Goal: Transaction & Acquisition: Download file/media

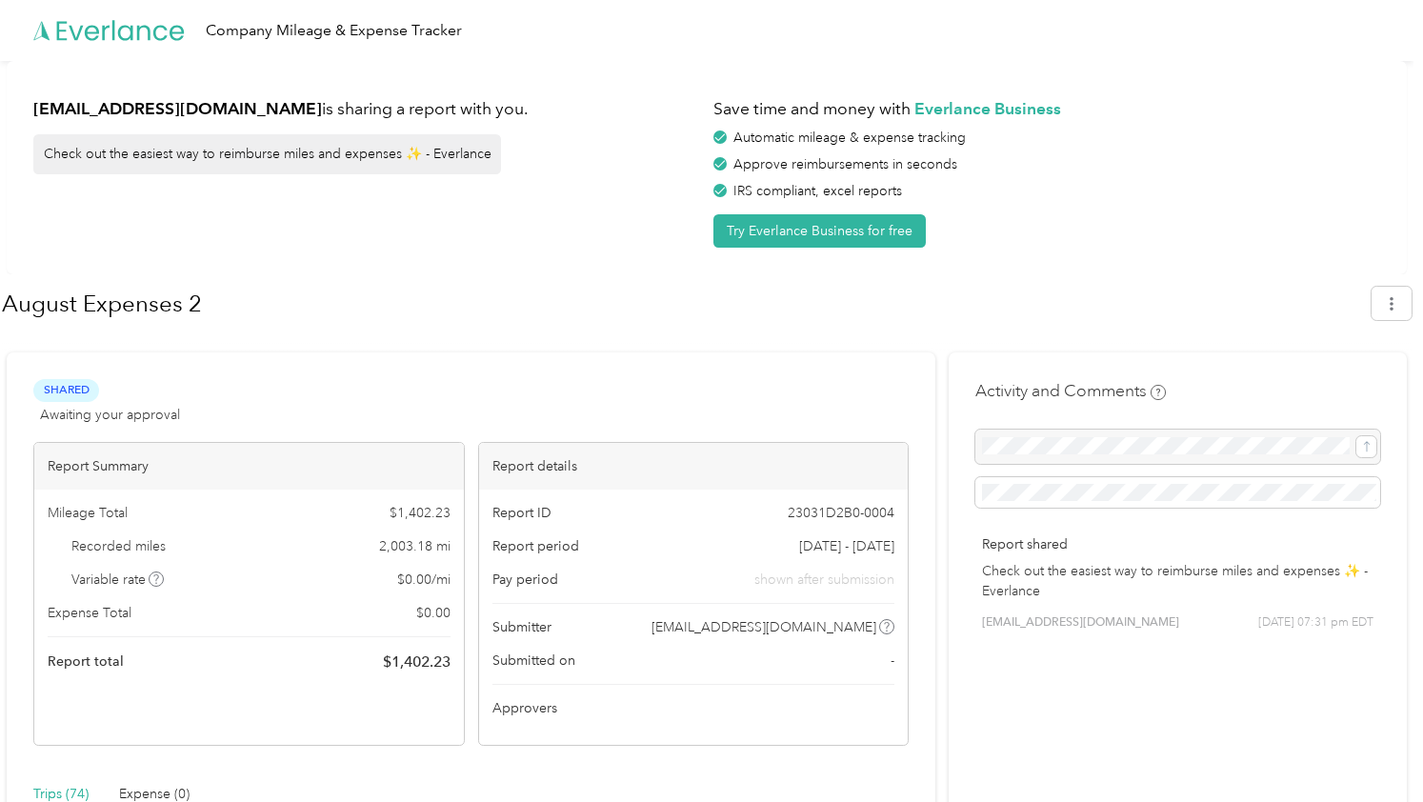
click at [286, 660] on div "Report total $ 1,402.23" at bounding box center [249, 662] width 403 height 23
drag, startPoint x: 748, startPoint y: 569, endPoint x: 857, endPoint y: 593, distance: 112.3
click at [770, 572] on div "Pay period shown after submission" at bounding box center [693, 580] width 403 height 20
click at [870, 583] on span "shown after submission" at bounding box center [824, 580] width 140 height 20
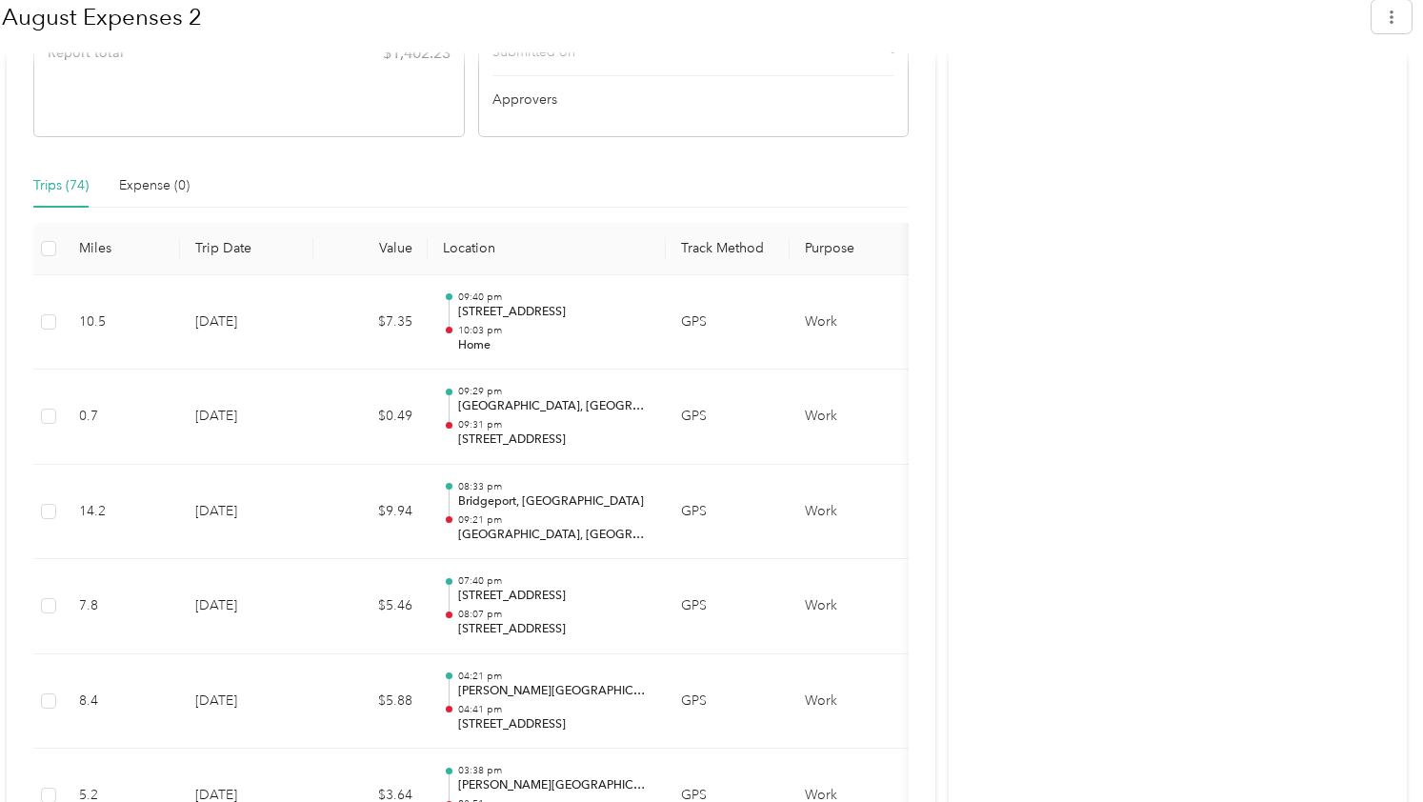
scroll to position [615, 0]
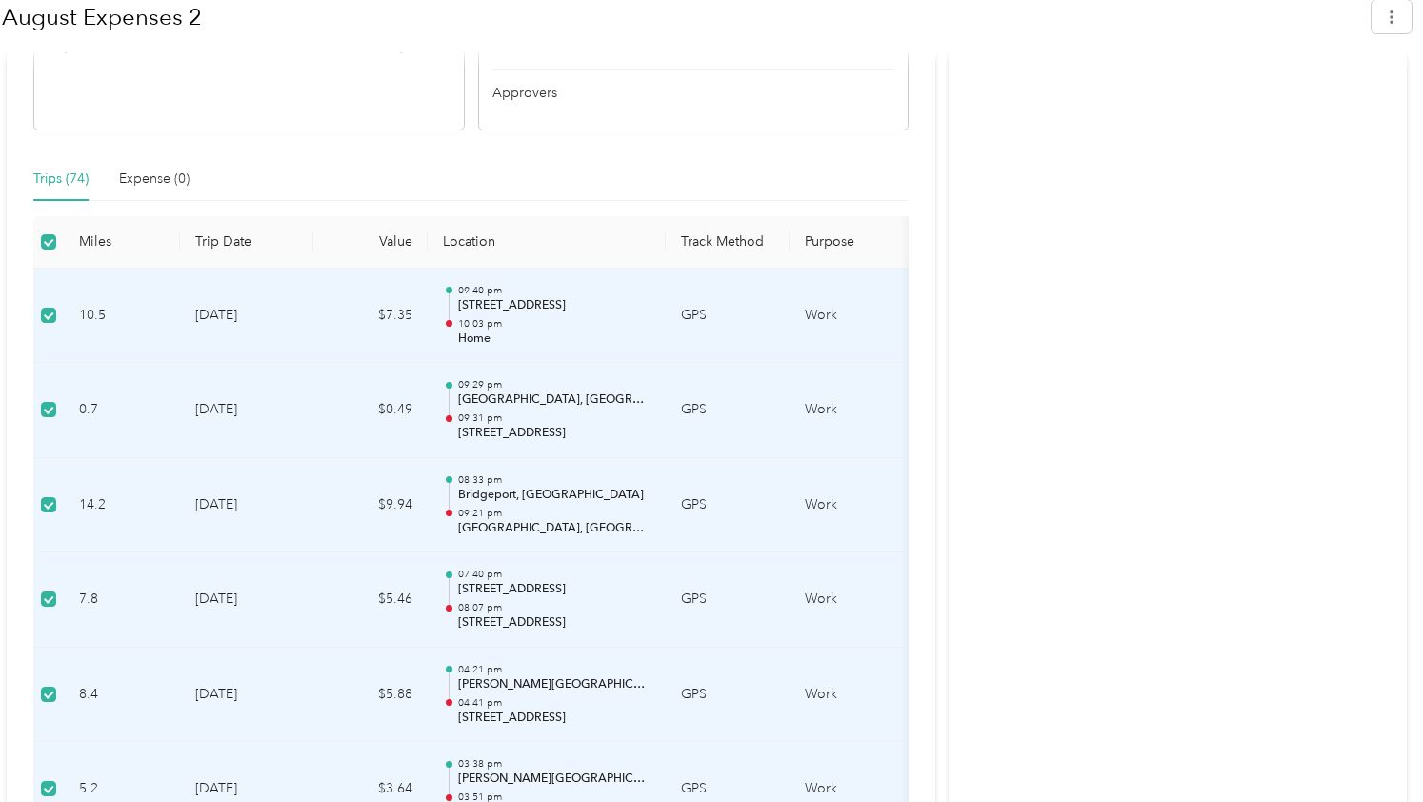
click at [215, 433] on td "[DATE]" at bounding box center [246, 410] width 133 height 95
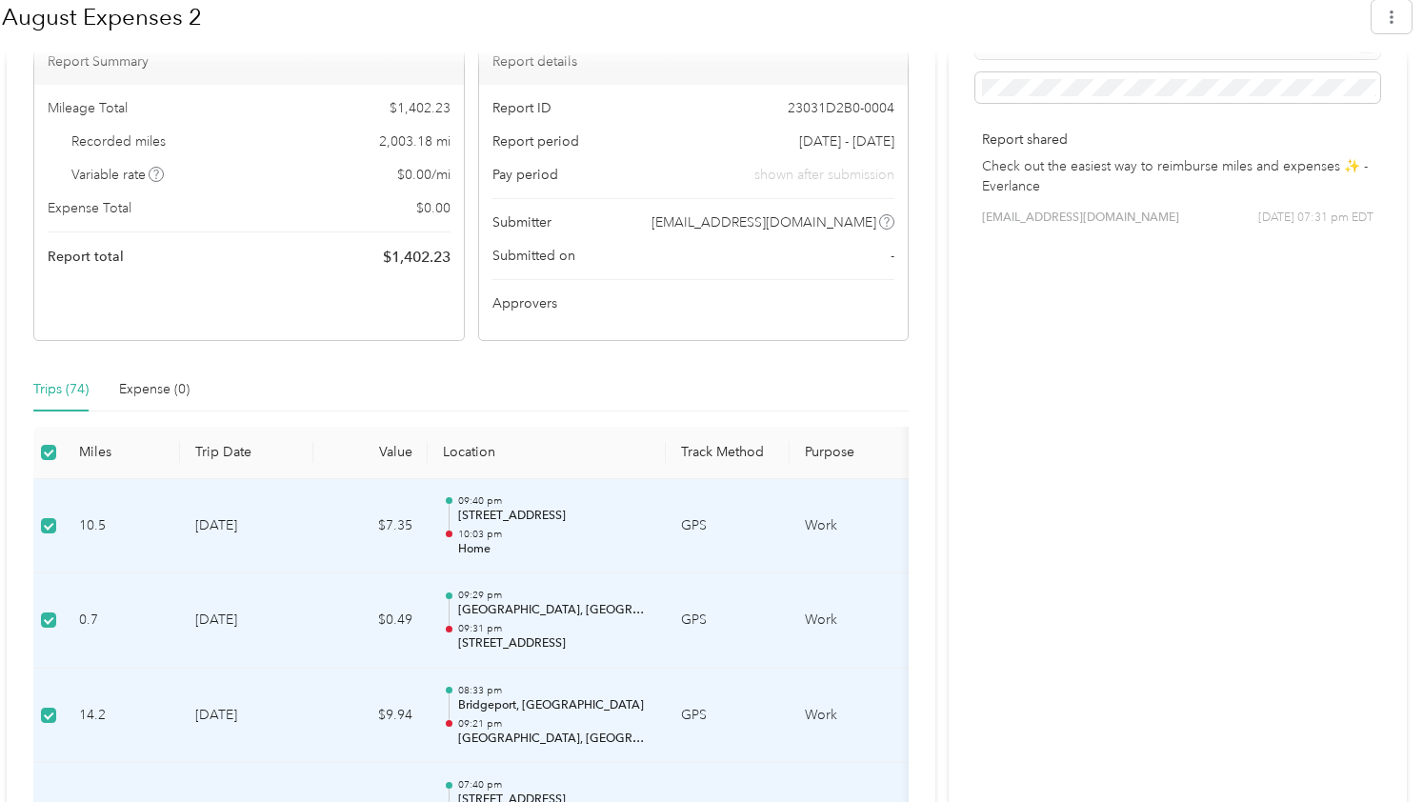
scroll to position [204, 0]
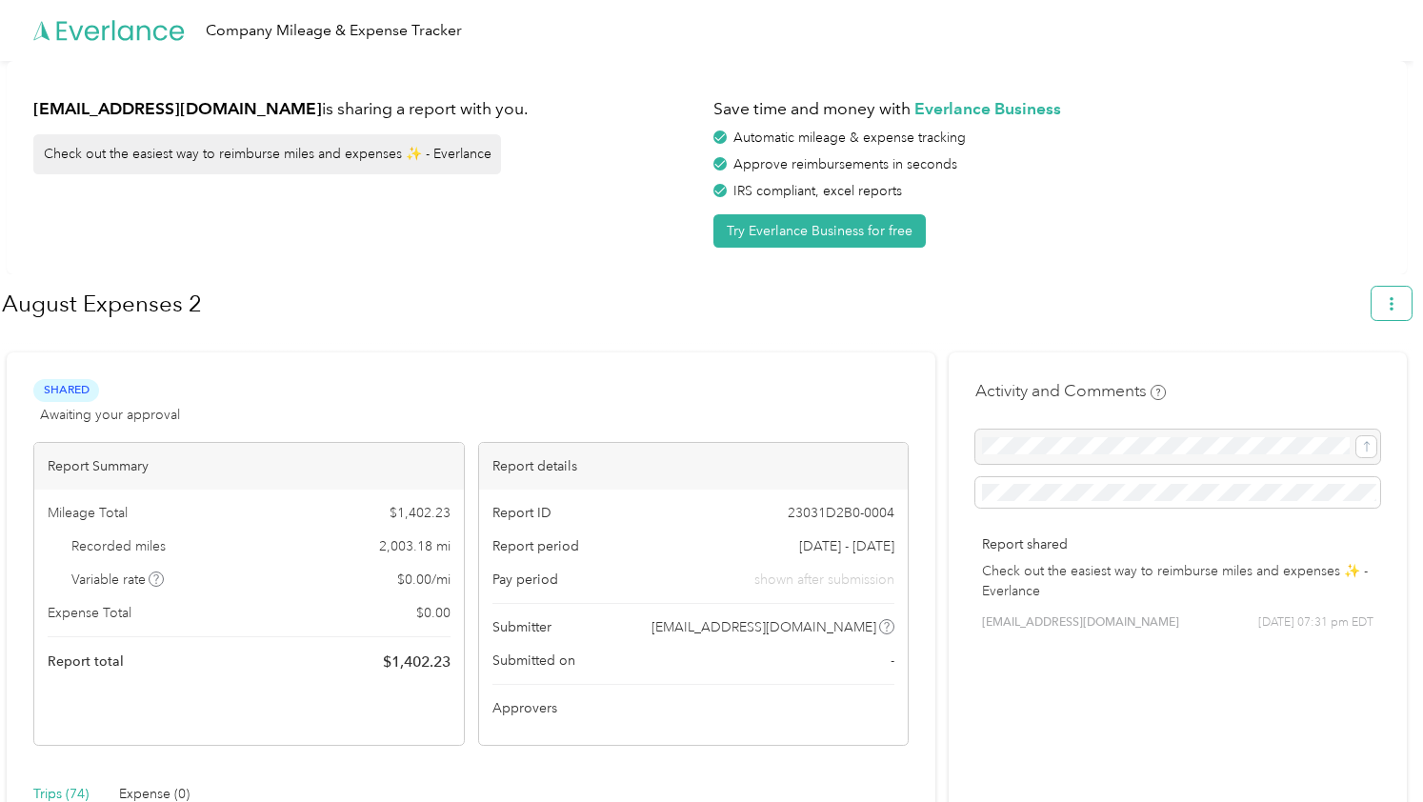
click at [1398, 302] on icon "button" at bounding box center [1391, 303] width 13 height 13
click at [1380, 383] on div "Download" at bounding box center [1347, 393] width 105 height 20
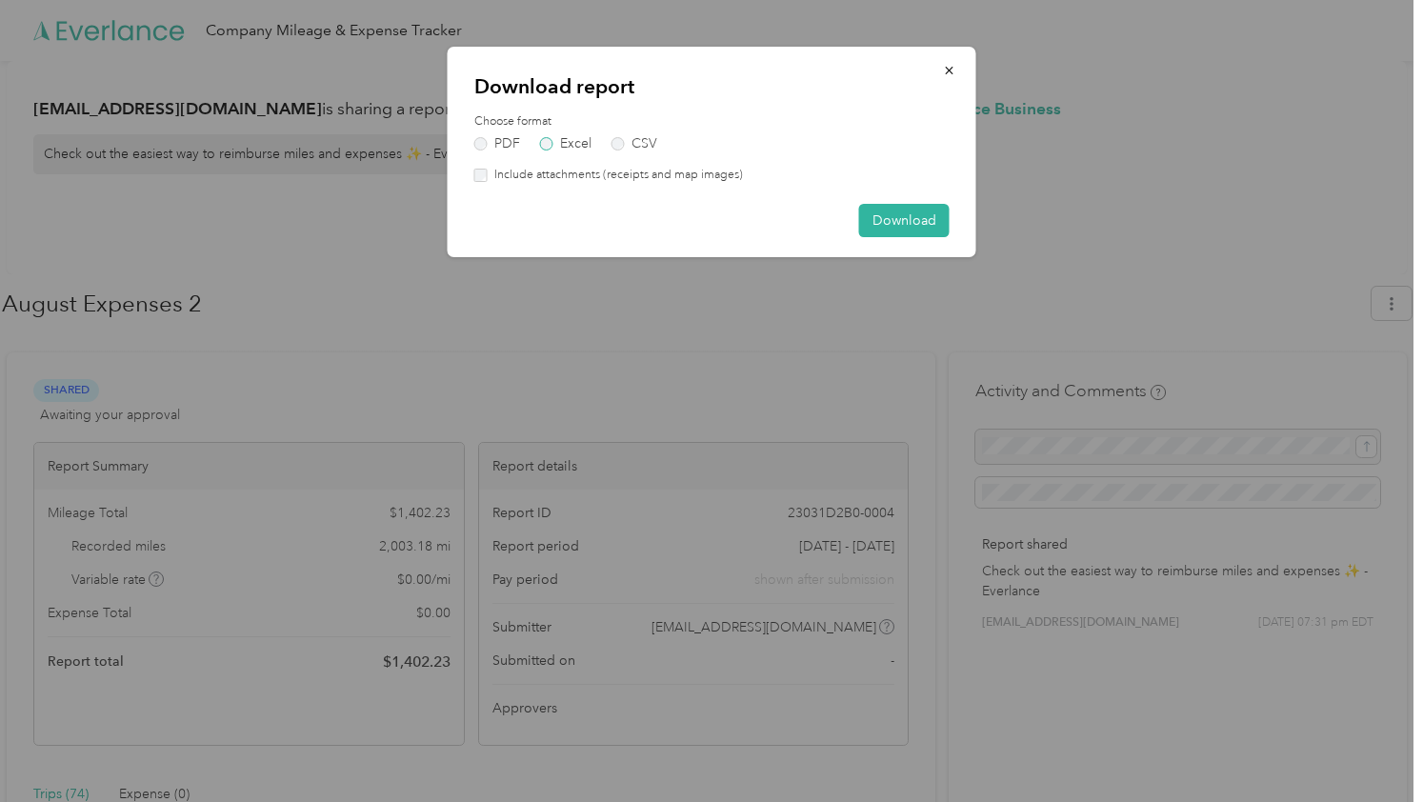
click at [554, 149] on label "Excel" at bounding box center [565, 143] width 51 height 13
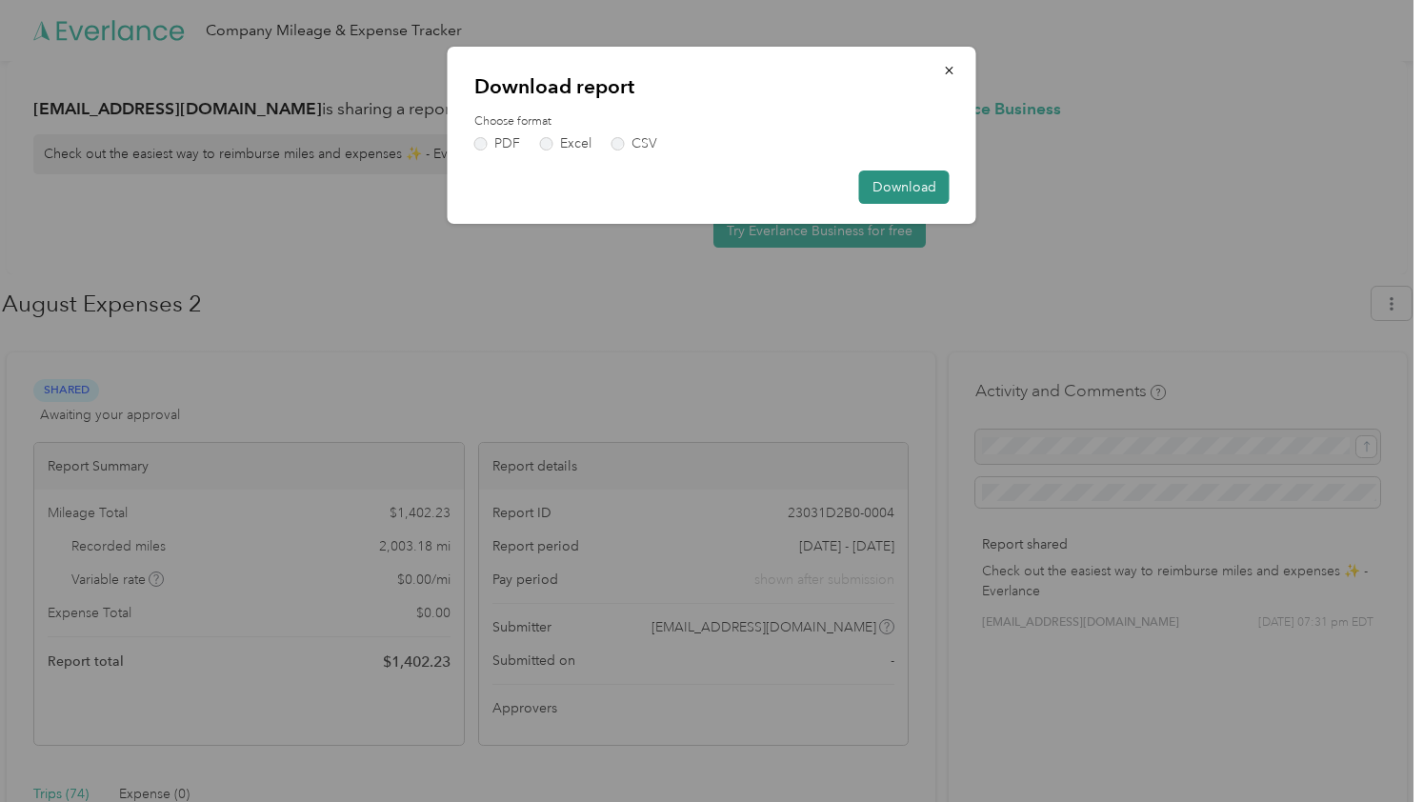
click at [931, 202] on button "Download" at bounding box center [904, 187] width 90 height 33
